Goal: Book appointment/travel/reservation

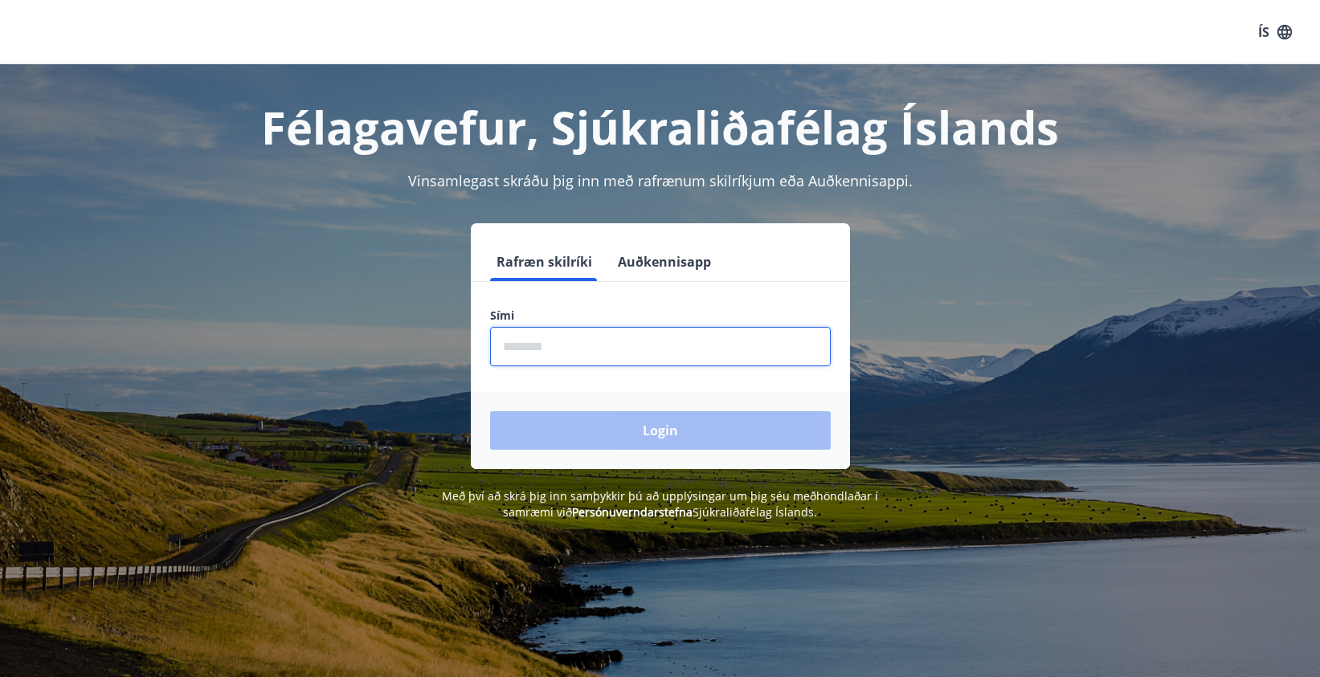
click at [566, 353] on input "phone" at bounding box center [660, 346] width 341 height 39
type input "********"
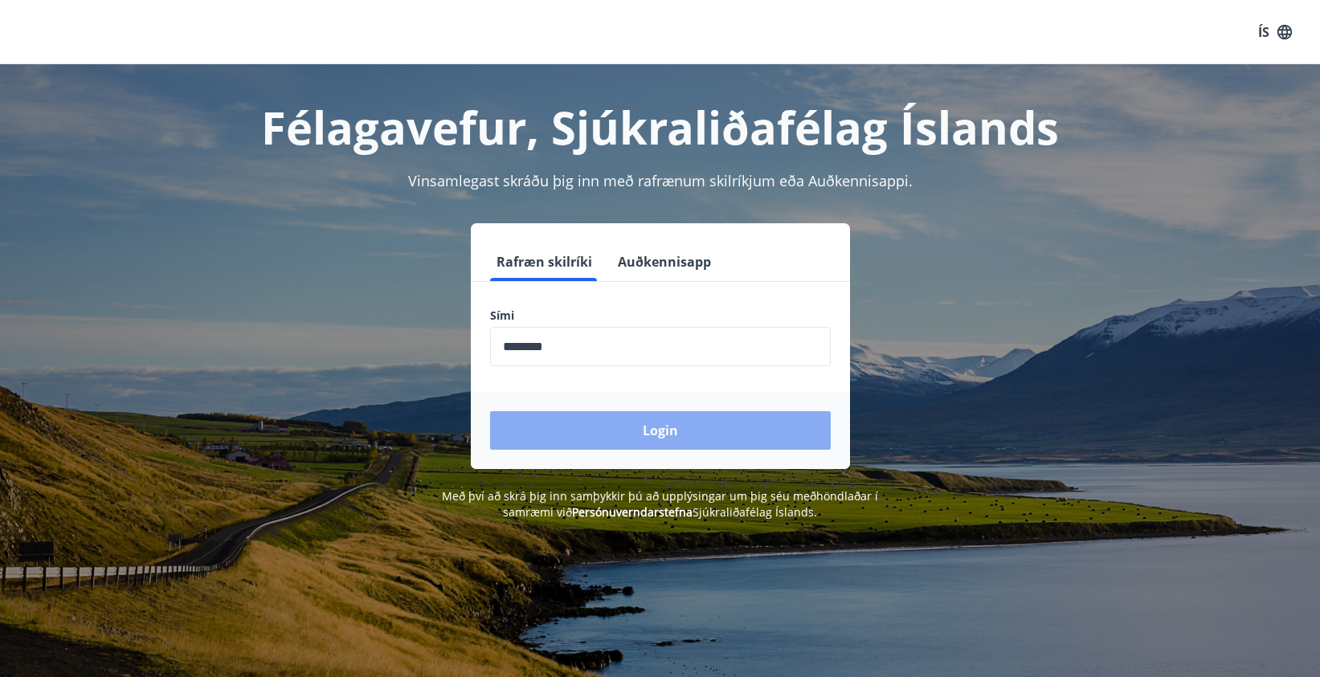
click at [589, 431] on button "Login" at bounding box center [660, 430] width 341 height 39
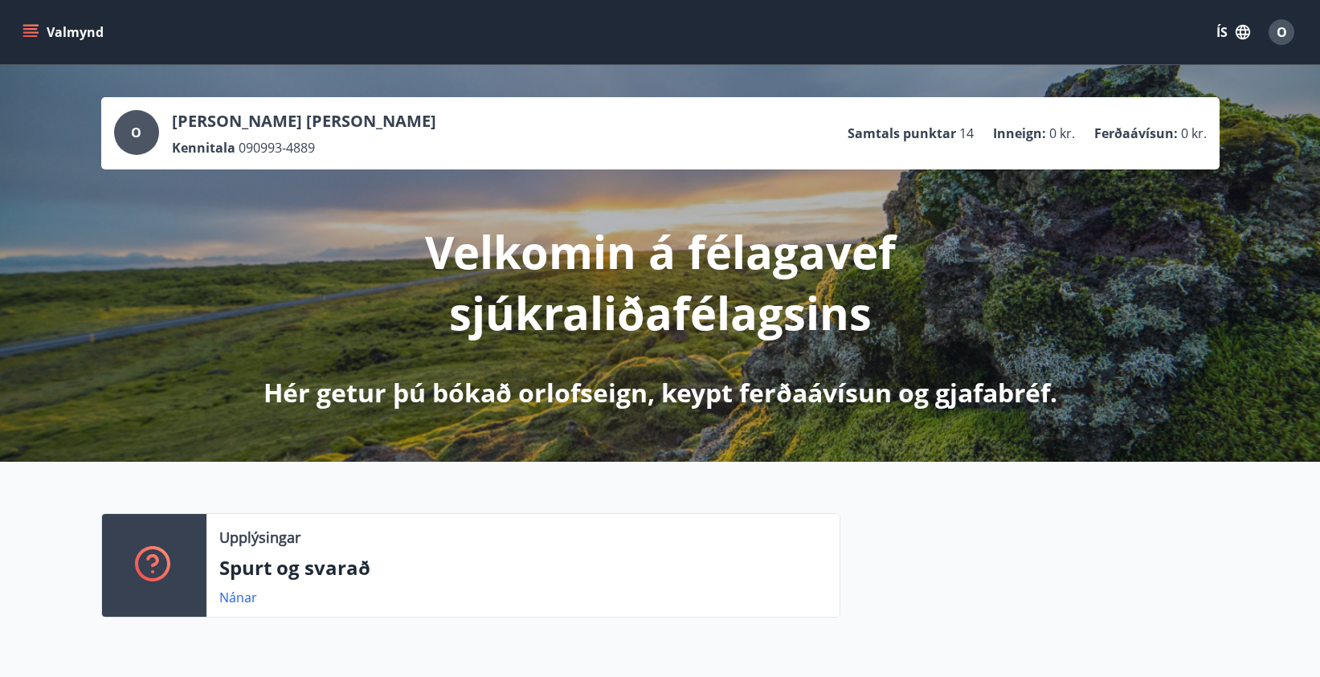
click at [30, 31] on icon "menu" at bounding box center [32, 32] width 18 height 2
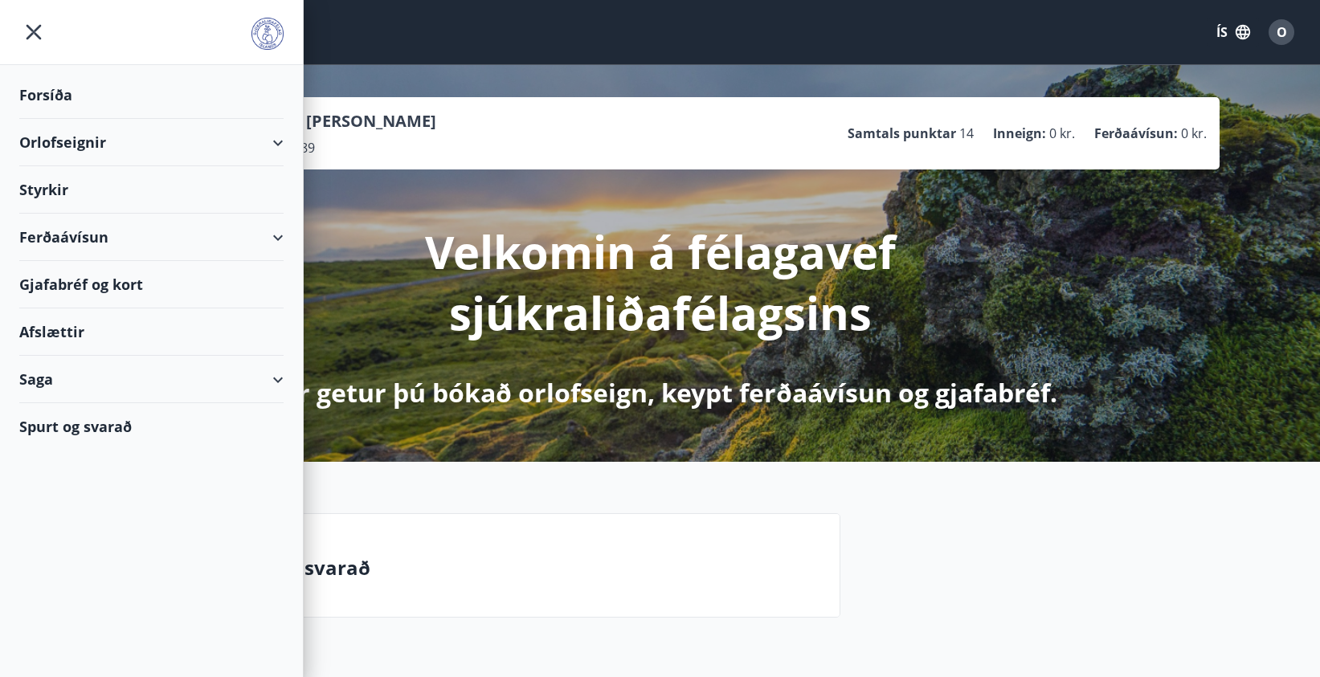
click at [277, 142] on div "Orlofseignir" at bounding box center [151, 142] width 264 height 47
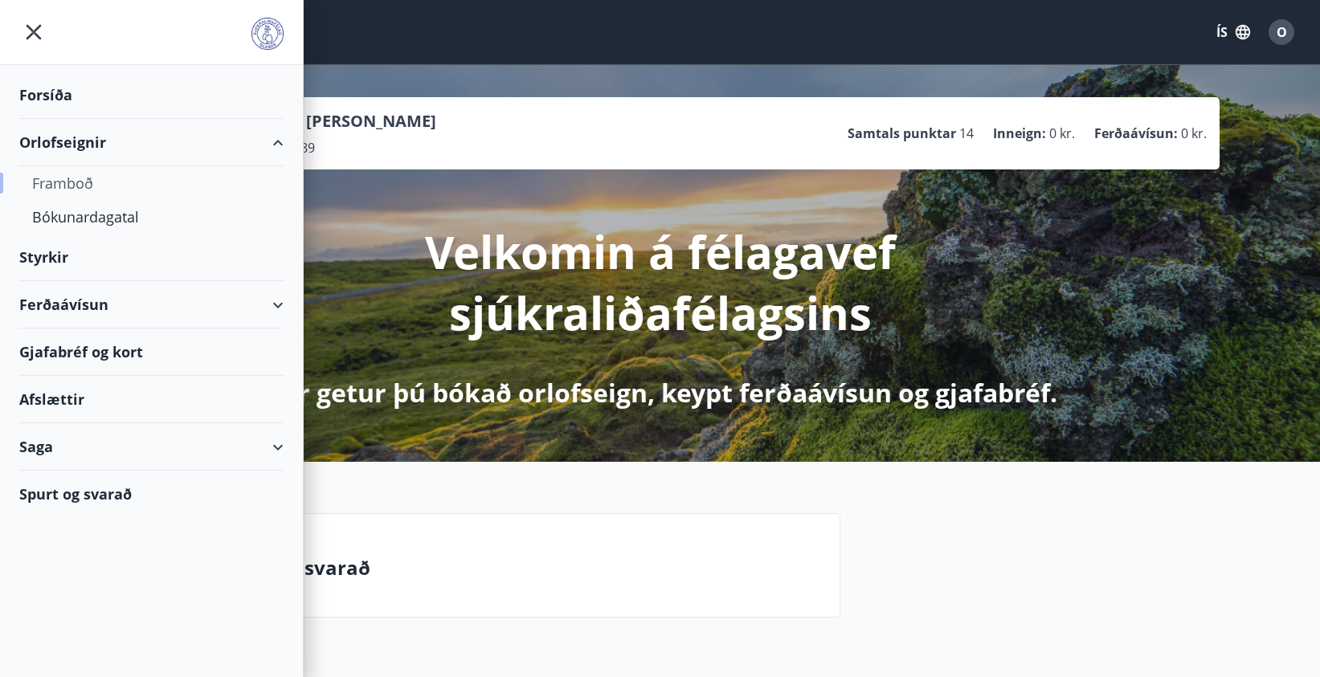
click at [64, 192] on div "Framboð" at bounding box center [151, 183] width 239 height 34
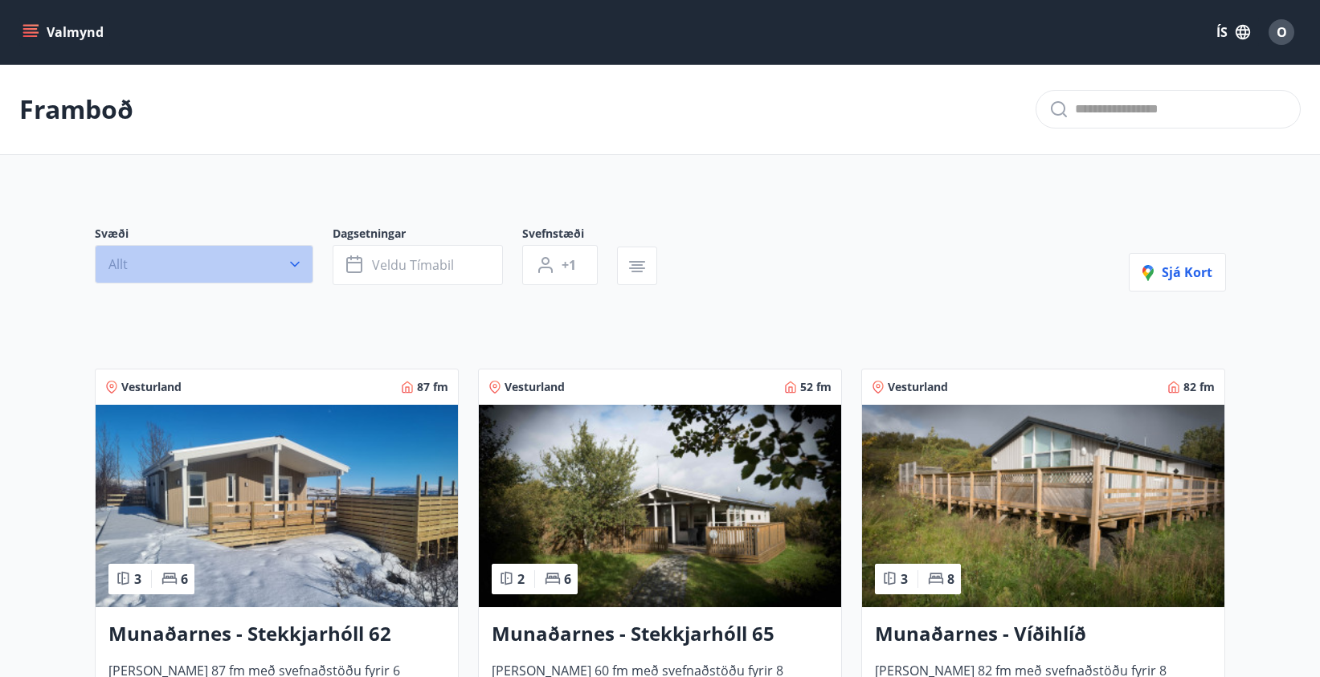
click at [280, 259] on button "Allt" at bounding box center [204, 264] width 219 height 39
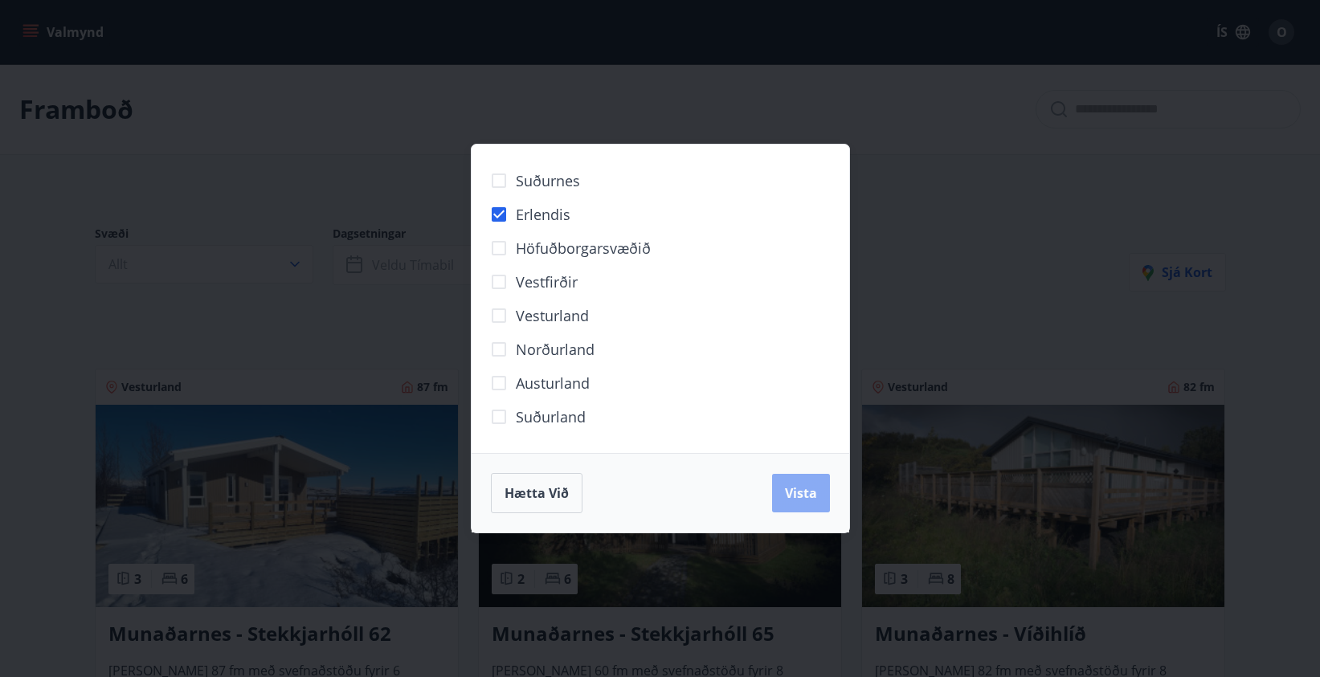
click at [801, 493] on span "Vista" at bounding box center [801, 493] width 32 height 18
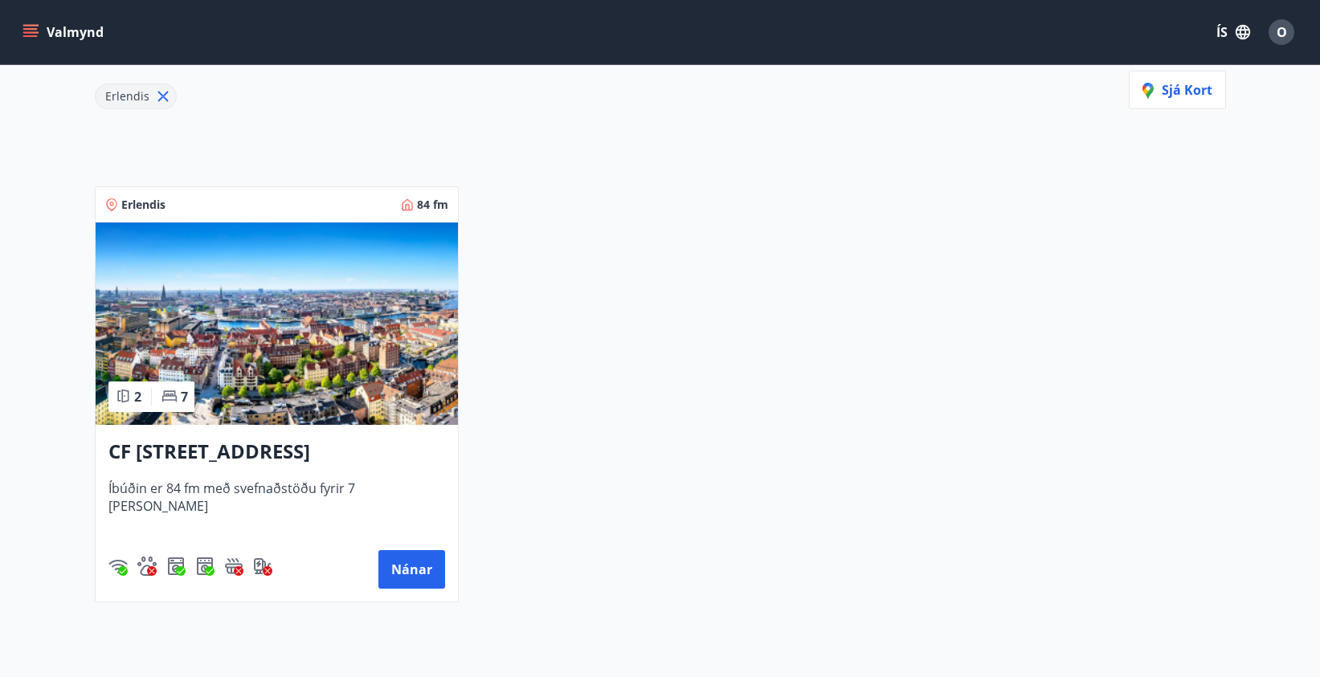
scroll to position [220, 0]
click at [313, 309] on img at bounding box center [277, 324] width 362 height 202
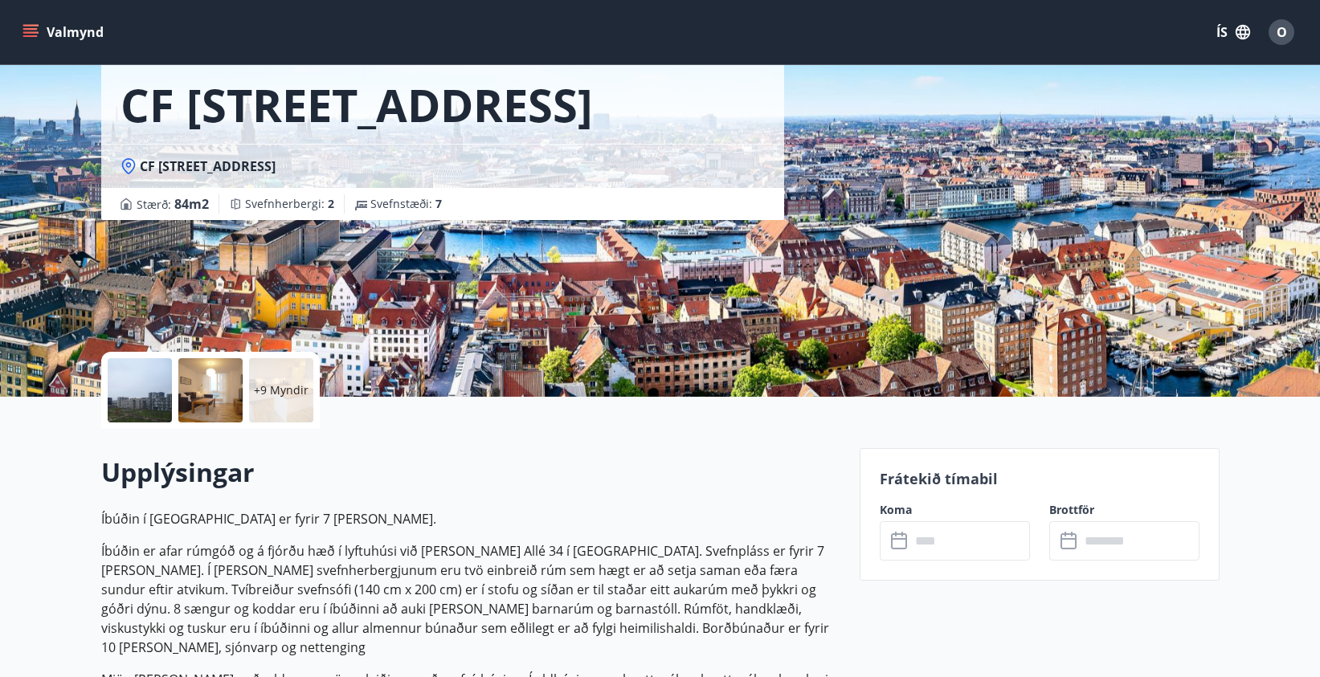
scroll to position [59, 0]
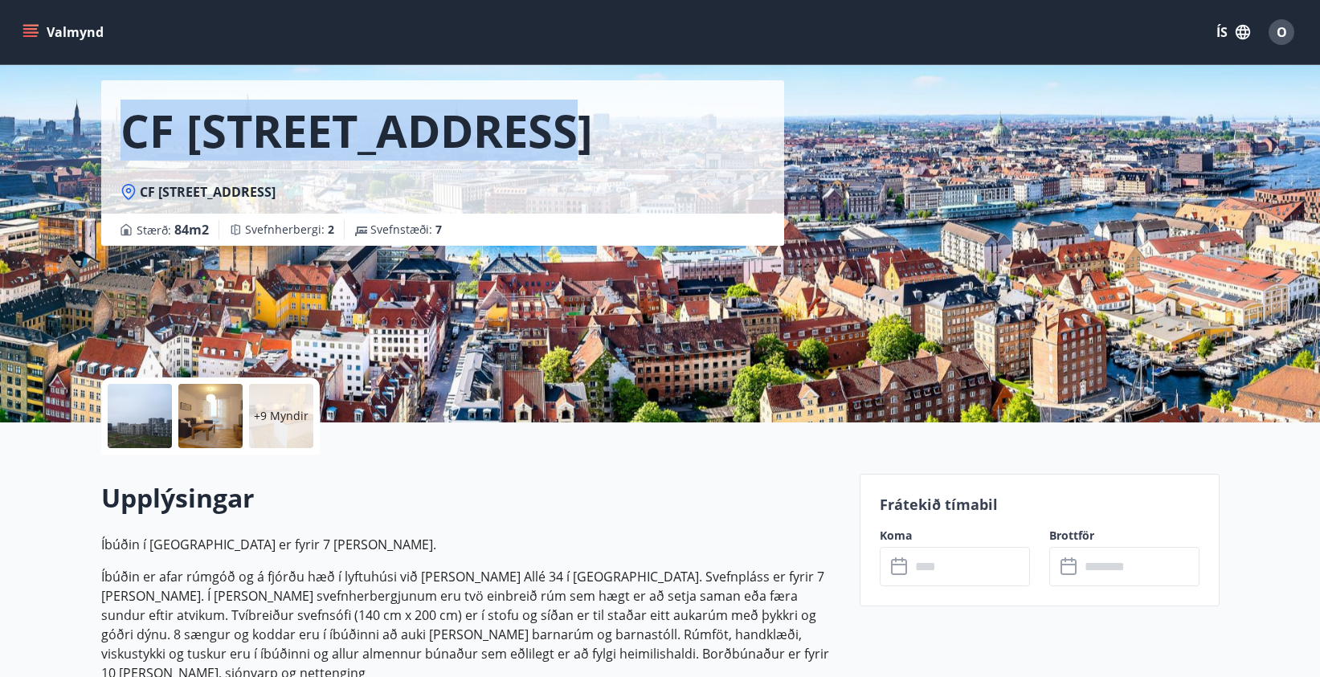
drag, startPoint x: 509, startPoint y: 125, endPoint x: 125, endPoint y: 132, distance: 383.3
click at [125, 132] on h1 "CF Møllers Allé 34, Kaupmannahöfn" at bounding box center [357, 130] width 472 height 61
copy h1 "CF Møllers Allé 34"
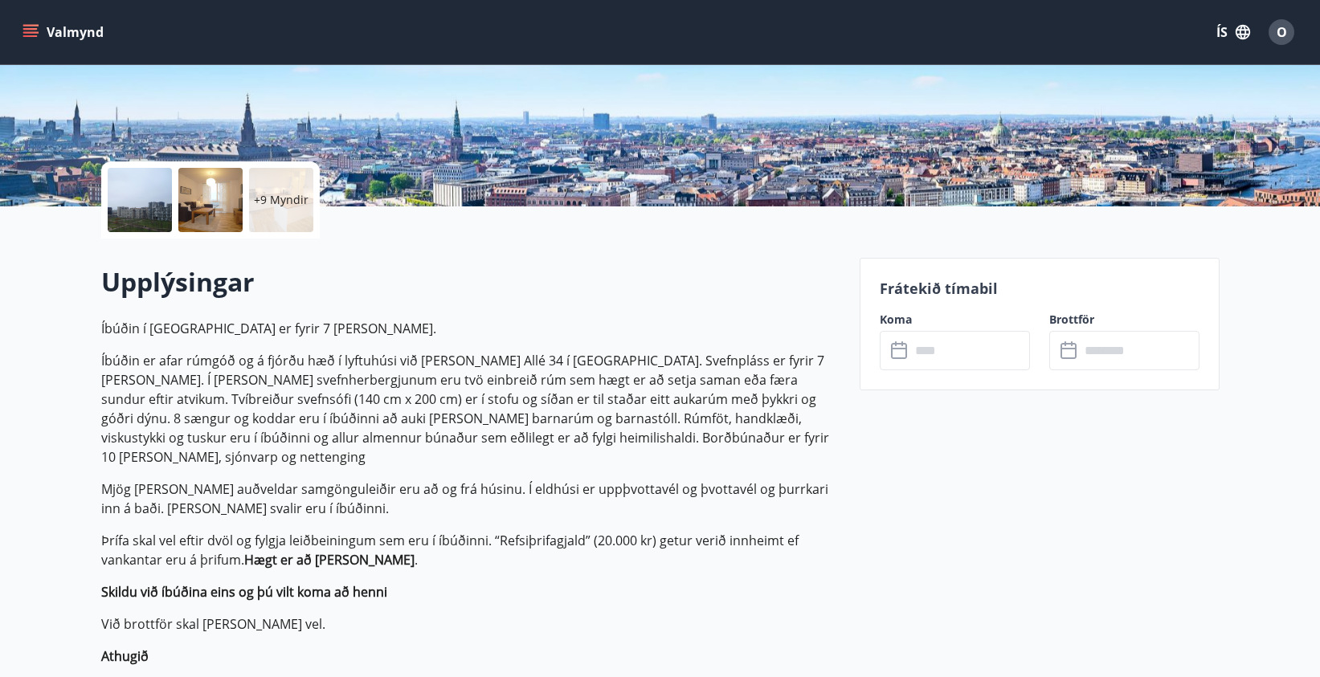
scroll to position [329, 0]
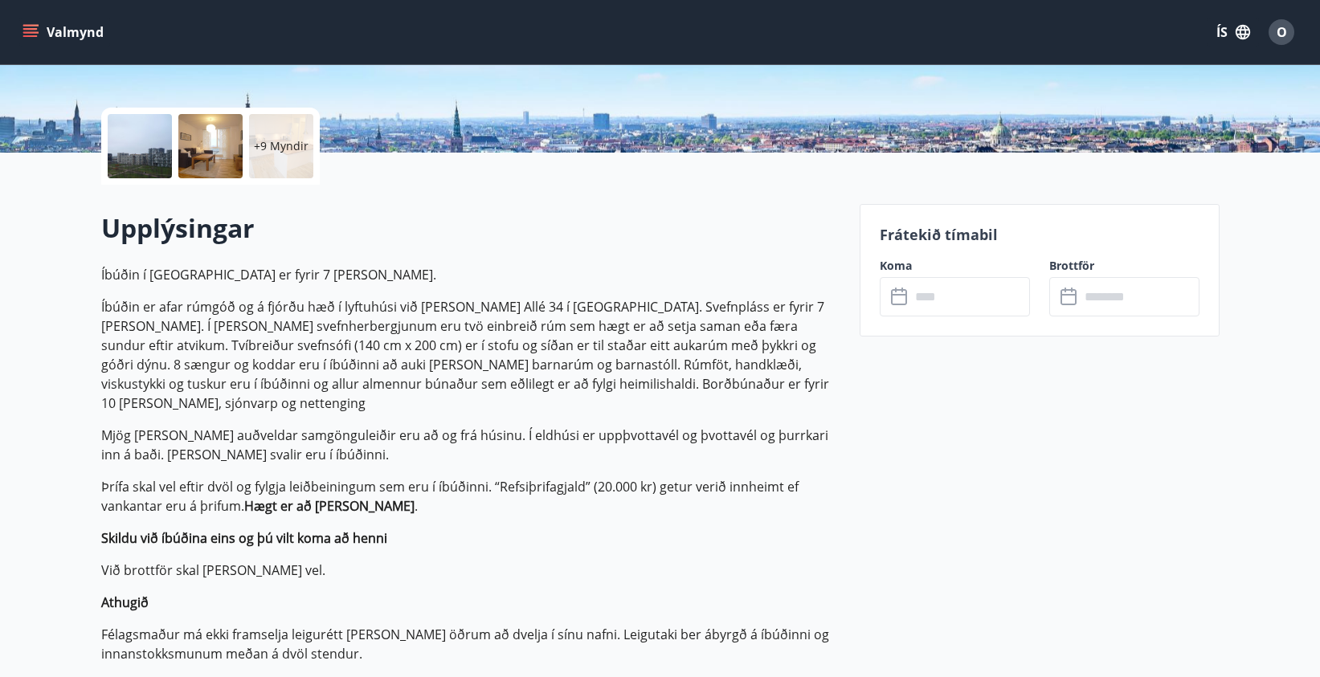
click at [930, 295] on input "text" at bounding box center [970, 296] width 120 height 39
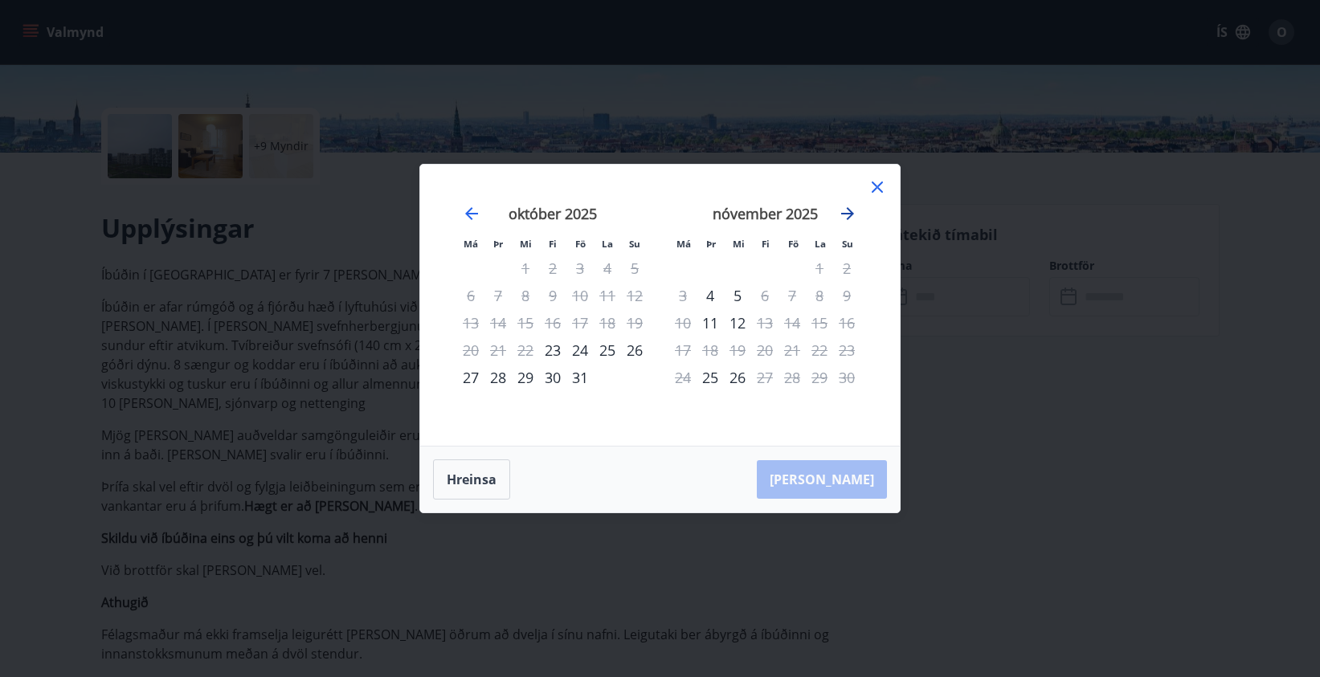
click at [843, 219] on icon "Move forward to switch to the next month." at bounding box center [847, 213] width 19 height 19
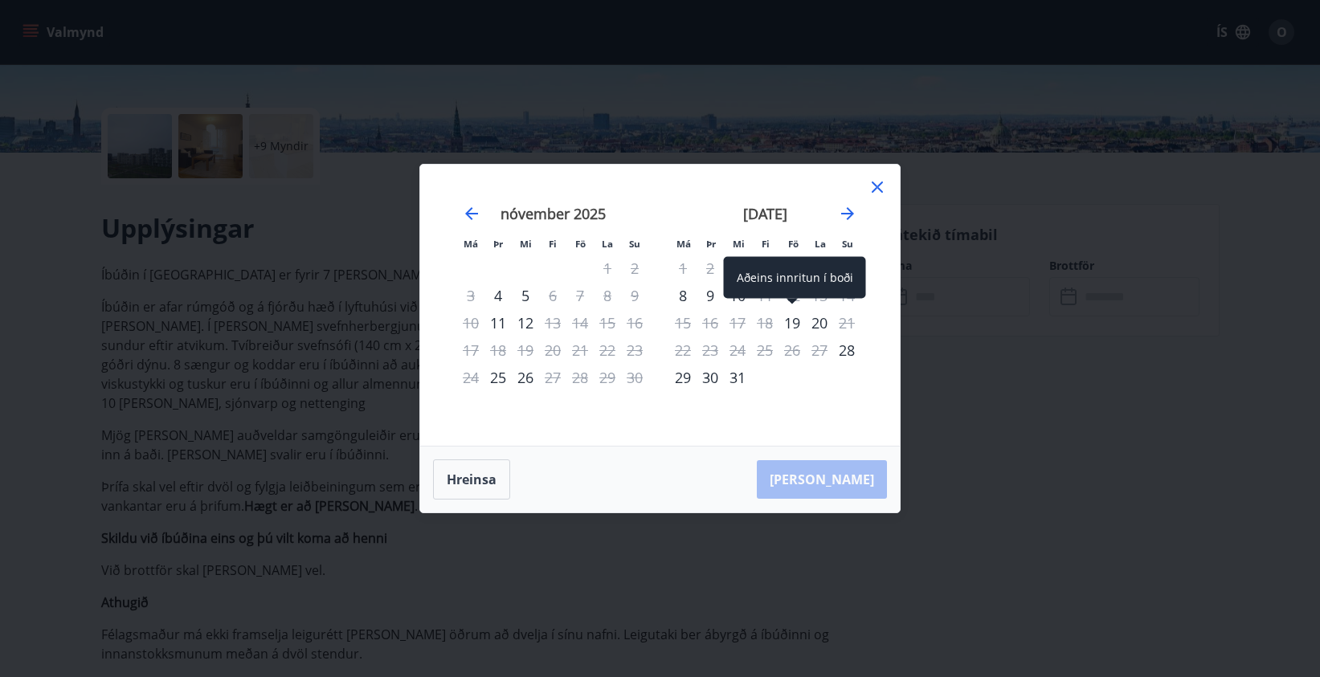
click at [795, 321] on div "19" at bounding box center [792, 322] width 27 height 27
click at [820, 321] on div "20" at bounding box center [819, 322] width 27 height 27
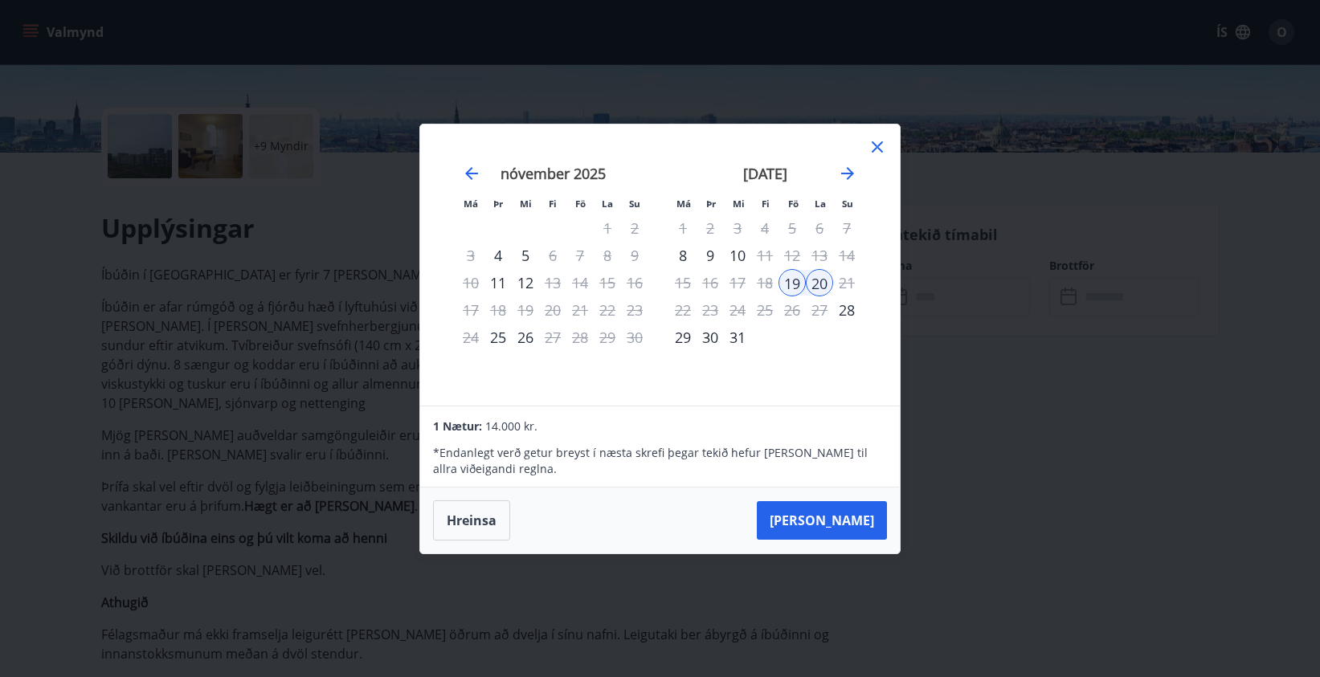
click at [881, 149] on icon at bounding box center [877, 146] width 19 height 19
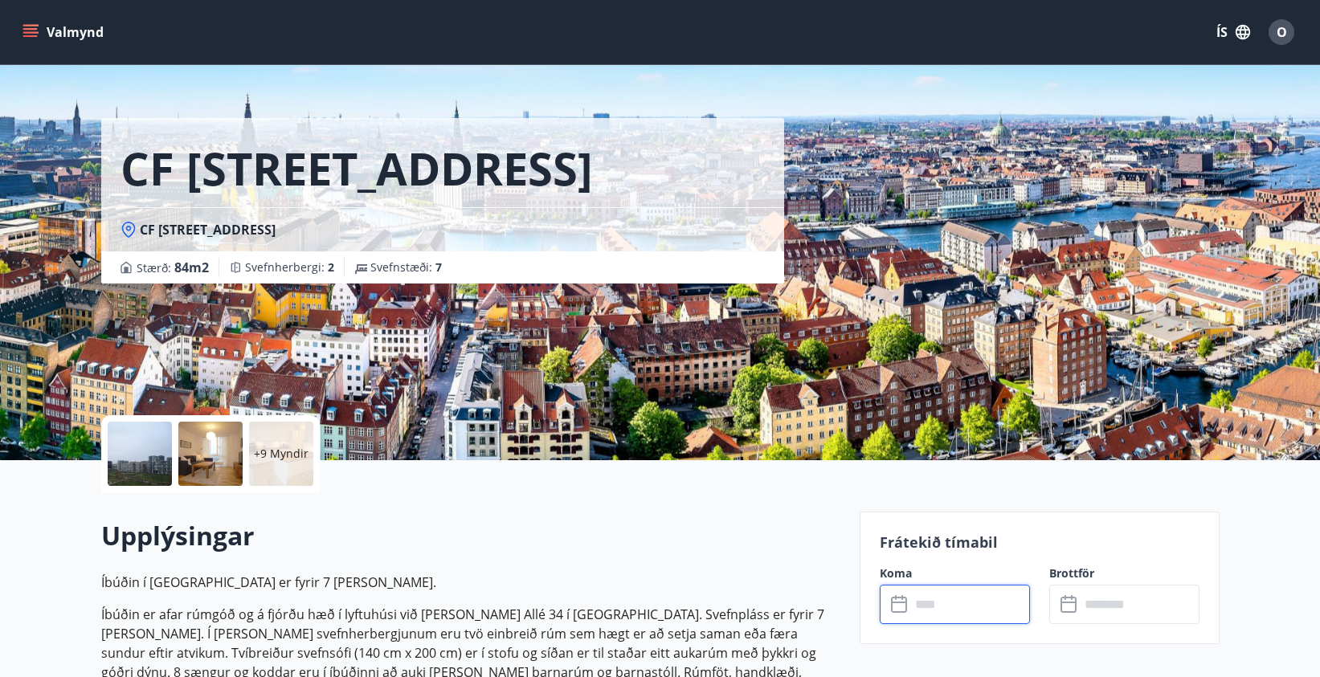
scroll to position [0, 0]
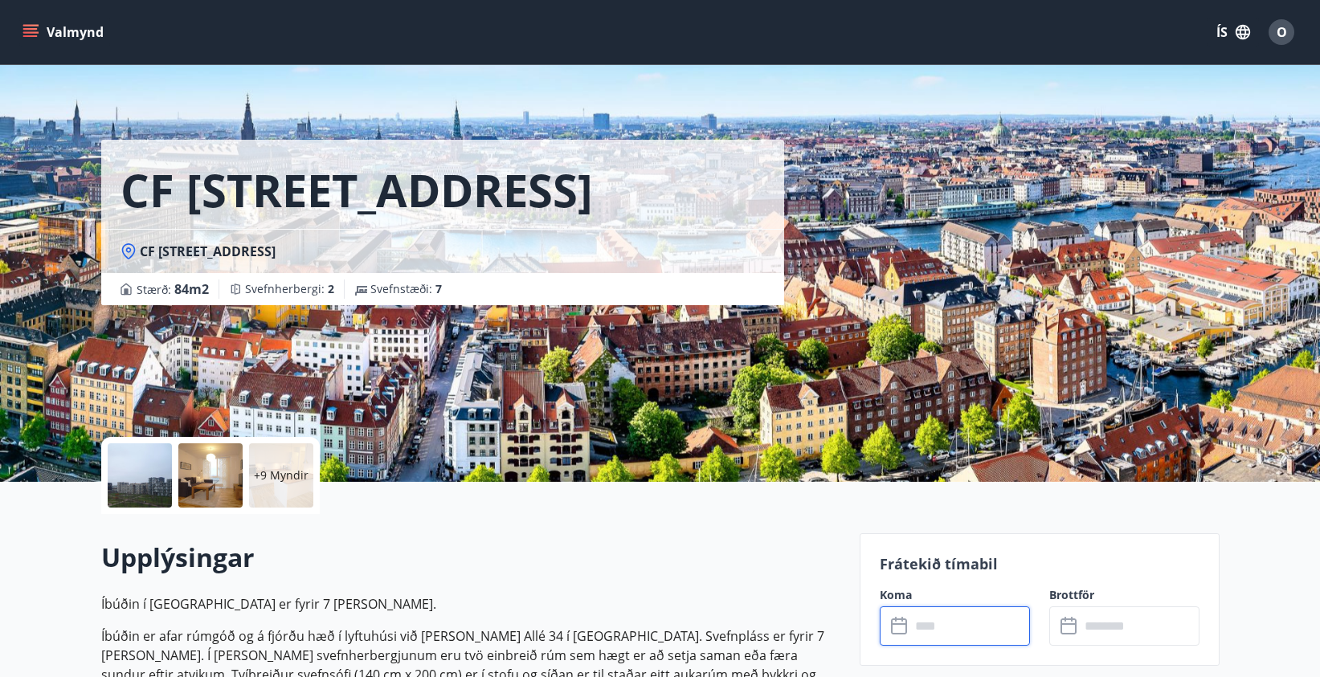
click at [276, 486] on div "+9 Myndir" at bounding box center [281, 476] width 64 height 64
click at [1288, 30] on div "O" at bounding box center [1282, 32] width 26 height 26
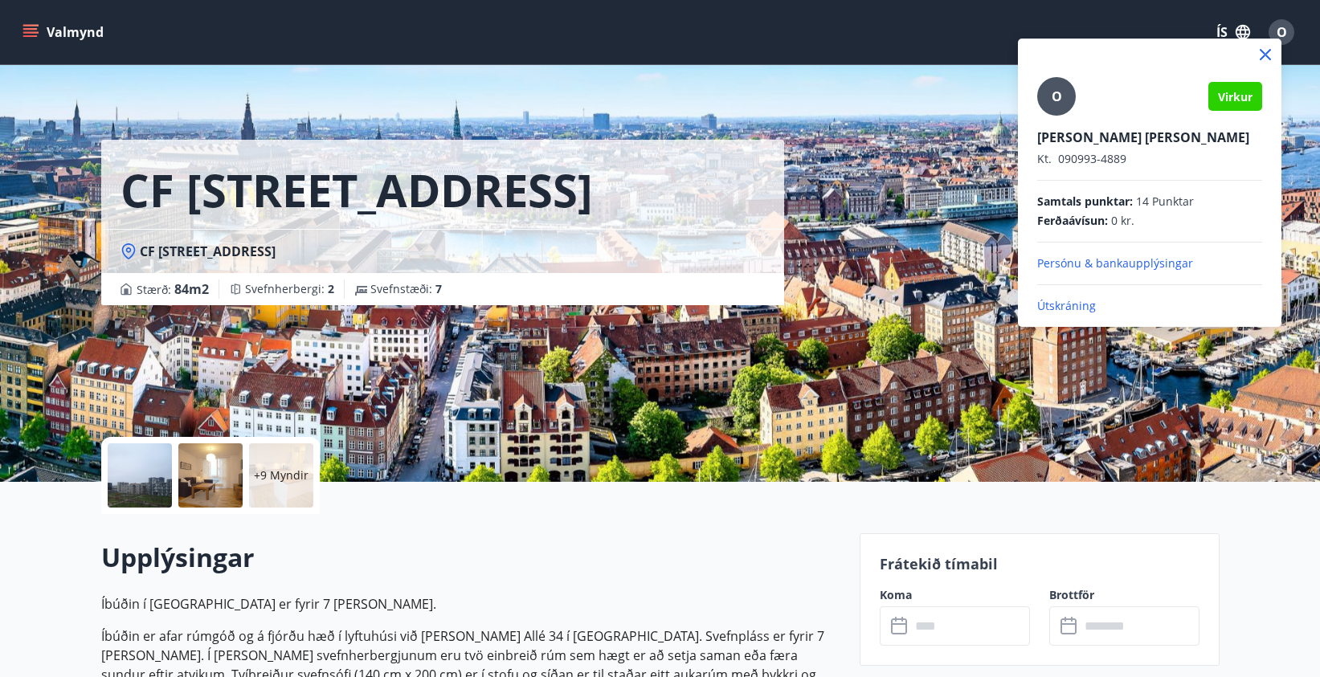
click at [1059, 309] on p "Útskráning" at bounding box center [1149, 306] width 225 height 16
